Goal: Book appointment/travel/reservation

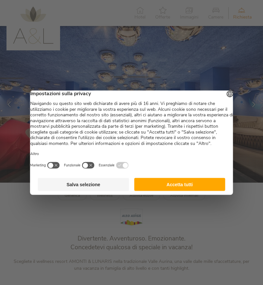
click at [200, 188] on button "Accetta tutti" at bounding box center [179, 184] width 91 height 13
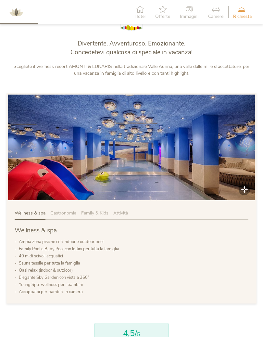
scroll to position [224, 0]
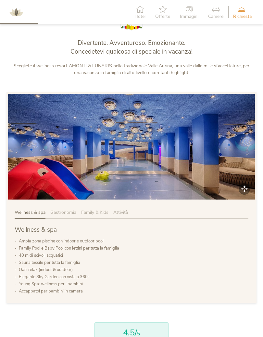
click at [100, 212] on span "Family & Kids" at bounding box center [94, 212] width 27 height 6
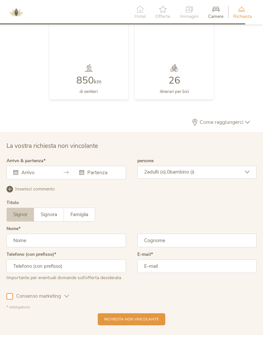
scroll to position [1445, 0]
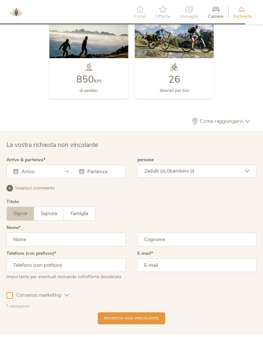
click at [22, 168] on input "text" at bounding box center [36, 171] width 33 height 6
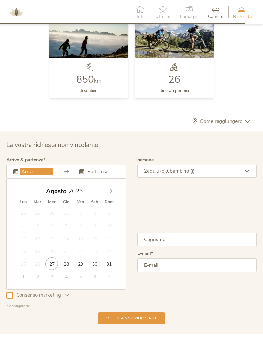
click at [106, 188] on span at bounding box center [110, 189] width 11 height 9
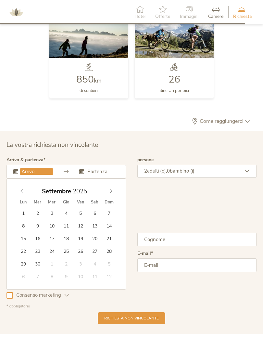
click at [108, 185] on span at bounding box center [110, 189] width 11 height 9
click at [108, 189] on icon at bounding box center [110, 191] width 5 height 5
type input "26.12.2025"
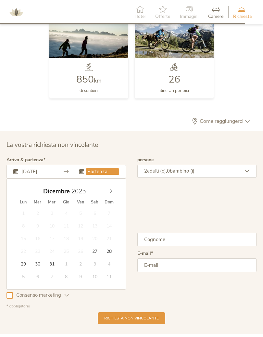
click at [109, 189] on icon at bounding box center [110, 191] width 5 height 5
type input "2026"
type input "02.01.2026"
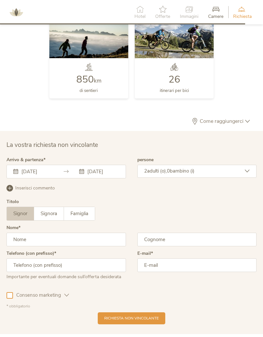
click at [151, 168] on span "adulti (o)," at bounding box center [157, 171] width 20 height 6
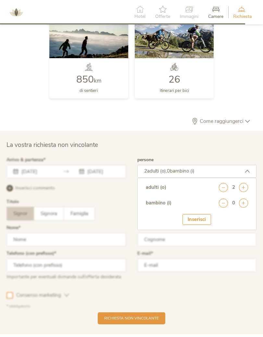
click at [150, 165] on div "2 adulti (o), 0 bambino (i)" at bounding box center [197, 171] width 120 height 13
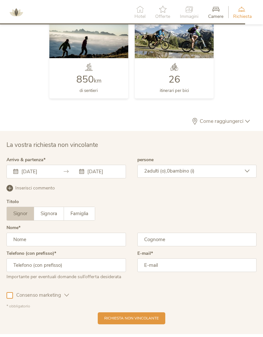
click at [159, 165] on div "2 adulti (o), 0 bambino (i)" at bounding box center [197, 171] width 120 height 13
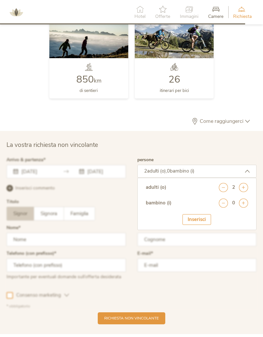
click at [231, 191] on div "adulti (o) 2" at bounding box center [197, 191] width 103 height 16
click at [239, 198] on icon at bounding box center [243, 202] width 9 height 9
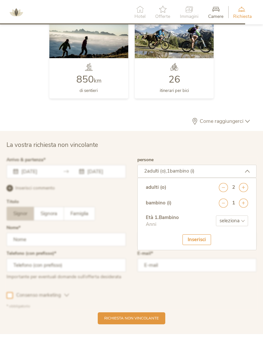
click at [241, 189] on div "adulti (o) 2" at bounding box center [197, 191] width 103 height 16
click at [236, 191] on div "adulti (o) 2" at bounding box center [197, 191] width 103 height 16
click at [236, 198] on div "1" at bounding box center [233, 202] width 29 height 9
click at [239, 198] on icon at bounding box center [243, 202] width 9 height 9
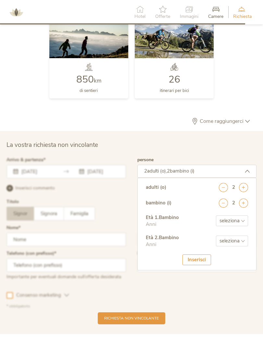
click at [220, 216] on select "seleziona 0 1 2 3 4 5 6 7 8 9 10 11 12 13 14 15 16 17" at bounding box center [232, 220] width 32 height 11
select select "5"
click at [220, 236] on select "seleziona 0 1 2 3 4 5 6 7 8 9 10 11 12 13 14 15 16 17" at bounding box center [232, 241] width 32 height 11
select select "7"
click at [190, 254] on div "Inserisci" at bounding box center [197, 259] width 29 height 11
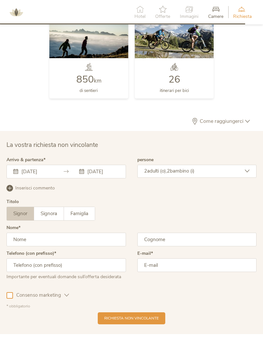
click at [15, 237] on input "text" at bounding box center [66, 240] width 120 height 14
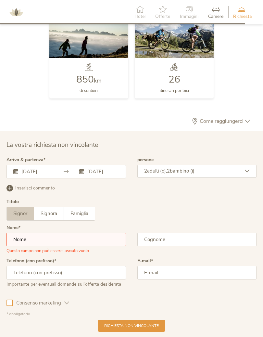
type input "c.chiapponi@gmail.com"
type input "chiapponi"
type input "carlo"
type input "3479420400"
click at [33, 239] on input "carlo" at bounding box center [66, 240] width 120 height 14
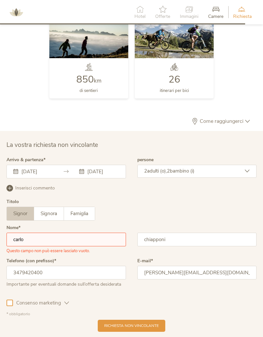
scroll to position [1467, 0]
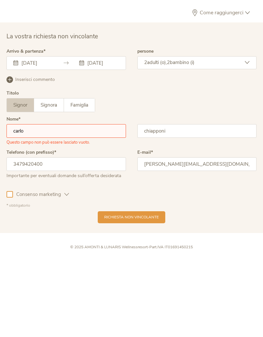
click at [102, 297] on div "Richiesta non vincolante" at bounding box center [132, 303] width 68 height 12
